Goal: Navigation & Orientation: Find specific page/section

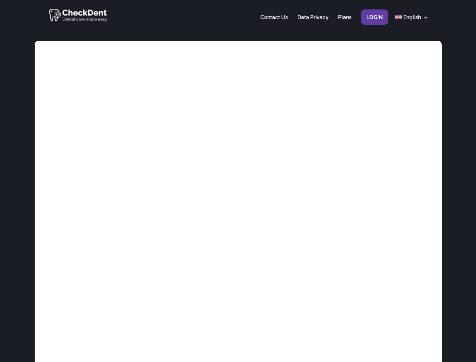
click at [238, 15] on div at bounding box center [238, 14] width 381 height 29
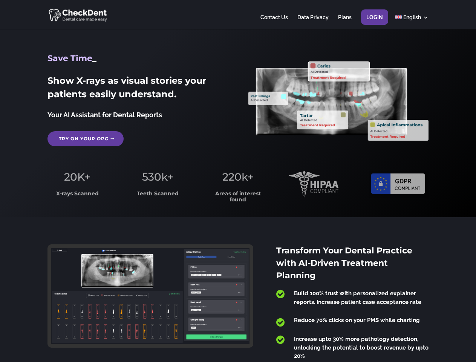
click at [238, 181] on span "220k+" at bounding box center [238, 177] width 31 height 13
click at [238, 15] on div at bounding box center [238, 14] width 381 height 29
